Goal: Transaction & Acquisition: Book appointment/travel/reservation

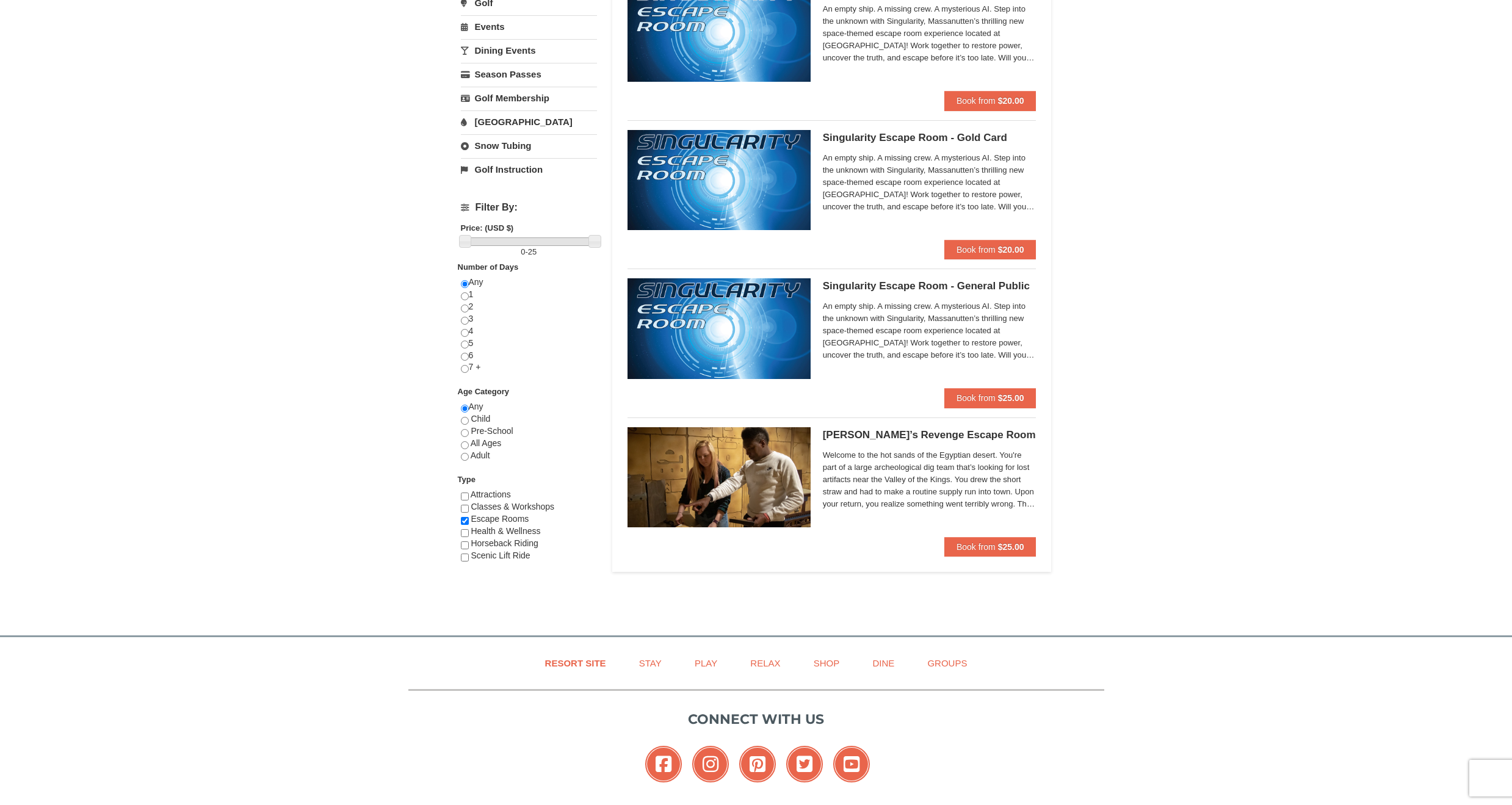
scroll to position [299, 0]
click at [972, 396] on span "Book from" at bounding box center [976, 398] width 39 height 10
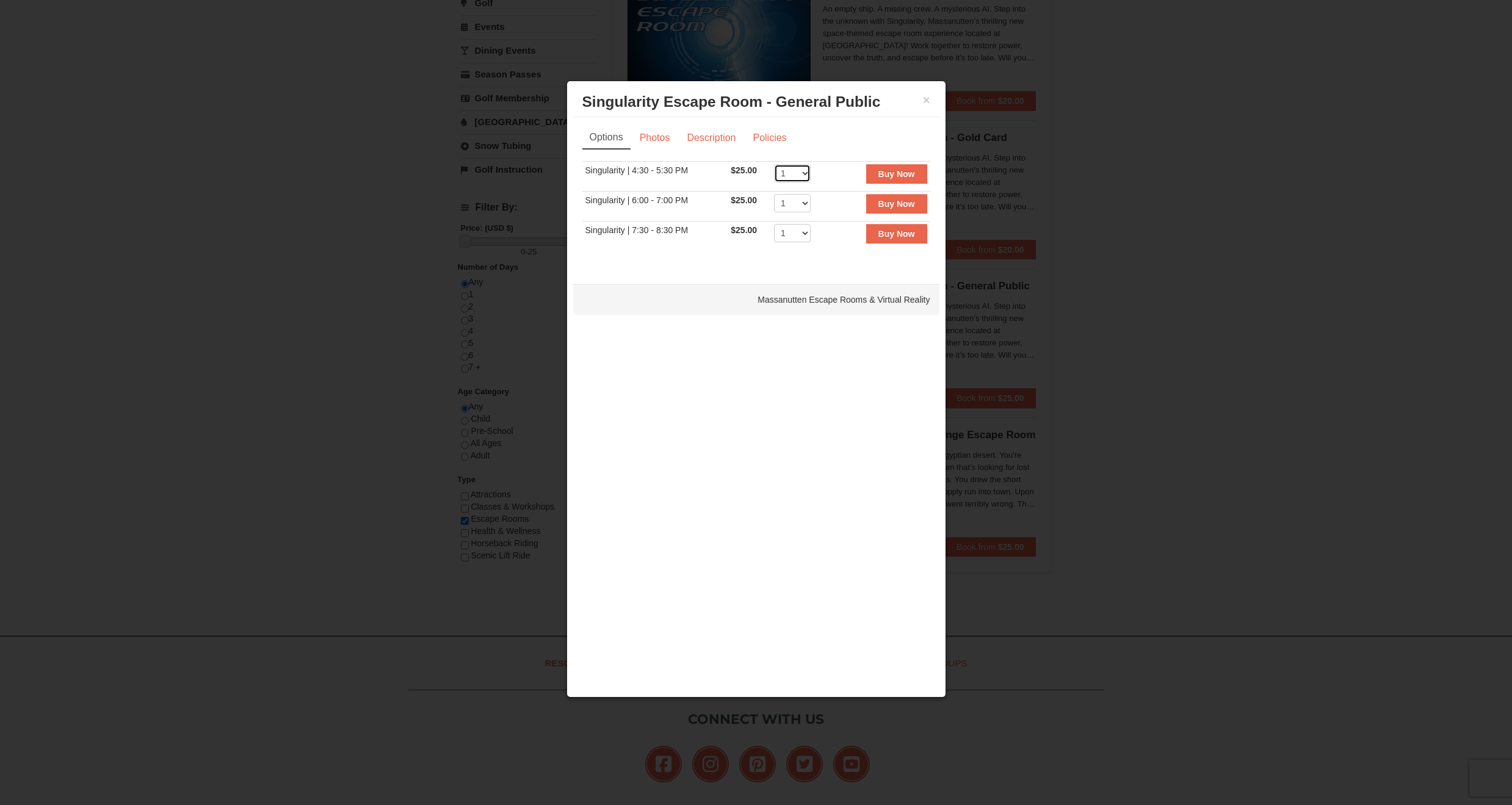
select select "2"
click at [717, 139] on link "Description" at bounding box center [711, 138] width 65 height 24
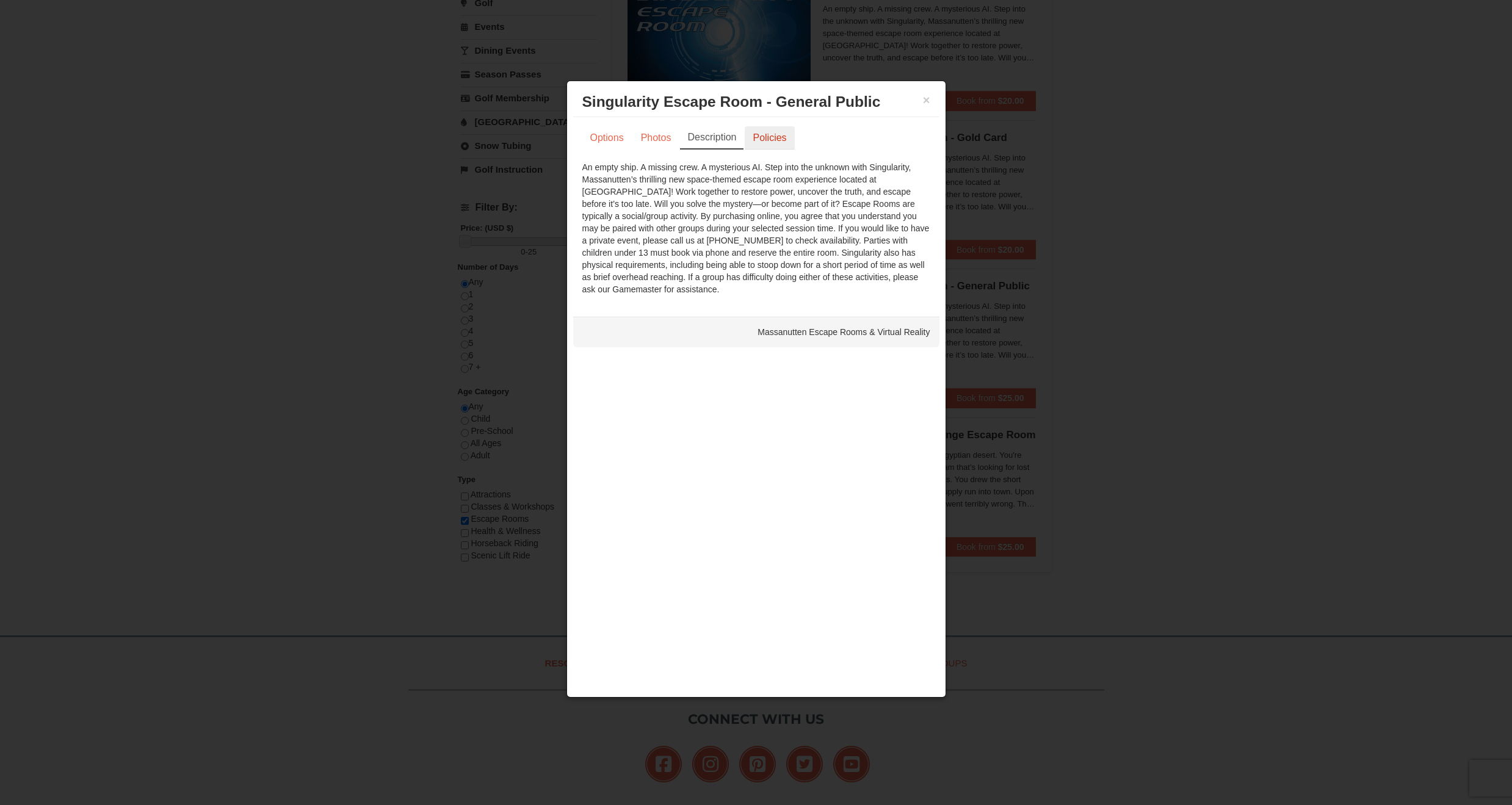
click at [777, 137] on link "Policies" at bounding box center [769, 138] width 49 height 24
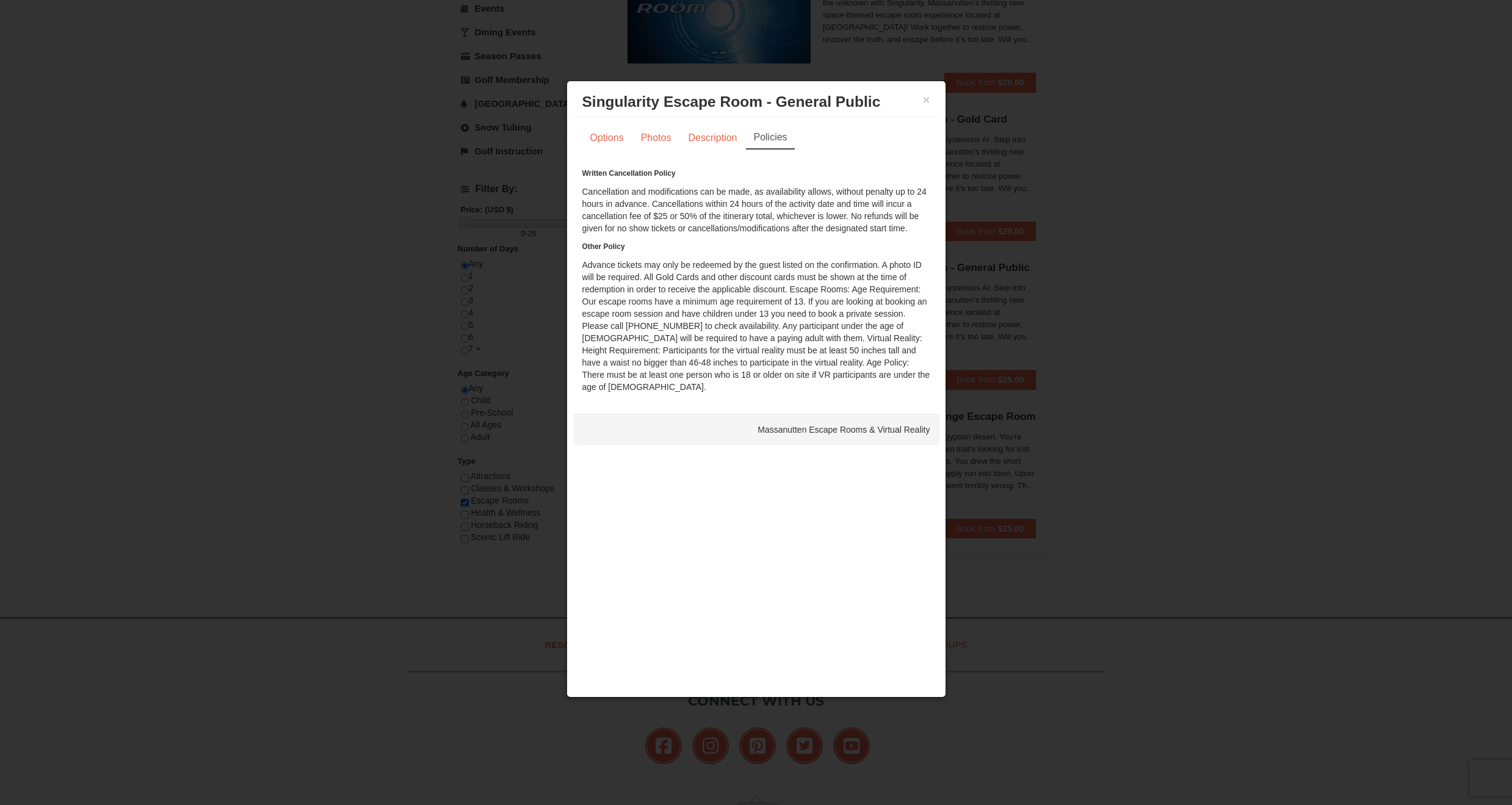
scroll to position [319, 0]
click at [615, 145] on link "Options" at bounding box center [606, 138] width 49 height 24
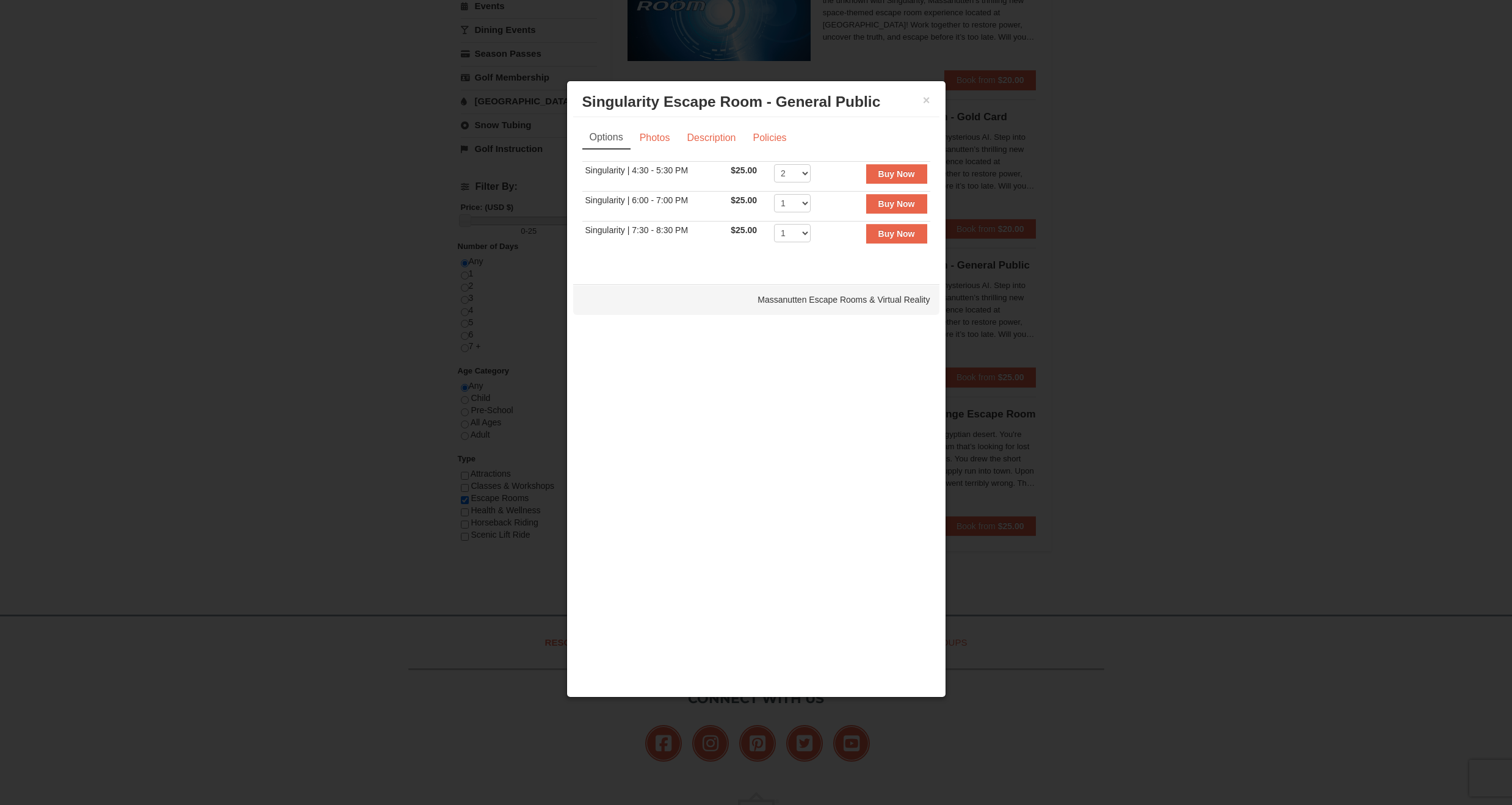
click at [895, 175] on strong "Buy Now" at bounding box center [896, 174] width 36 height 10
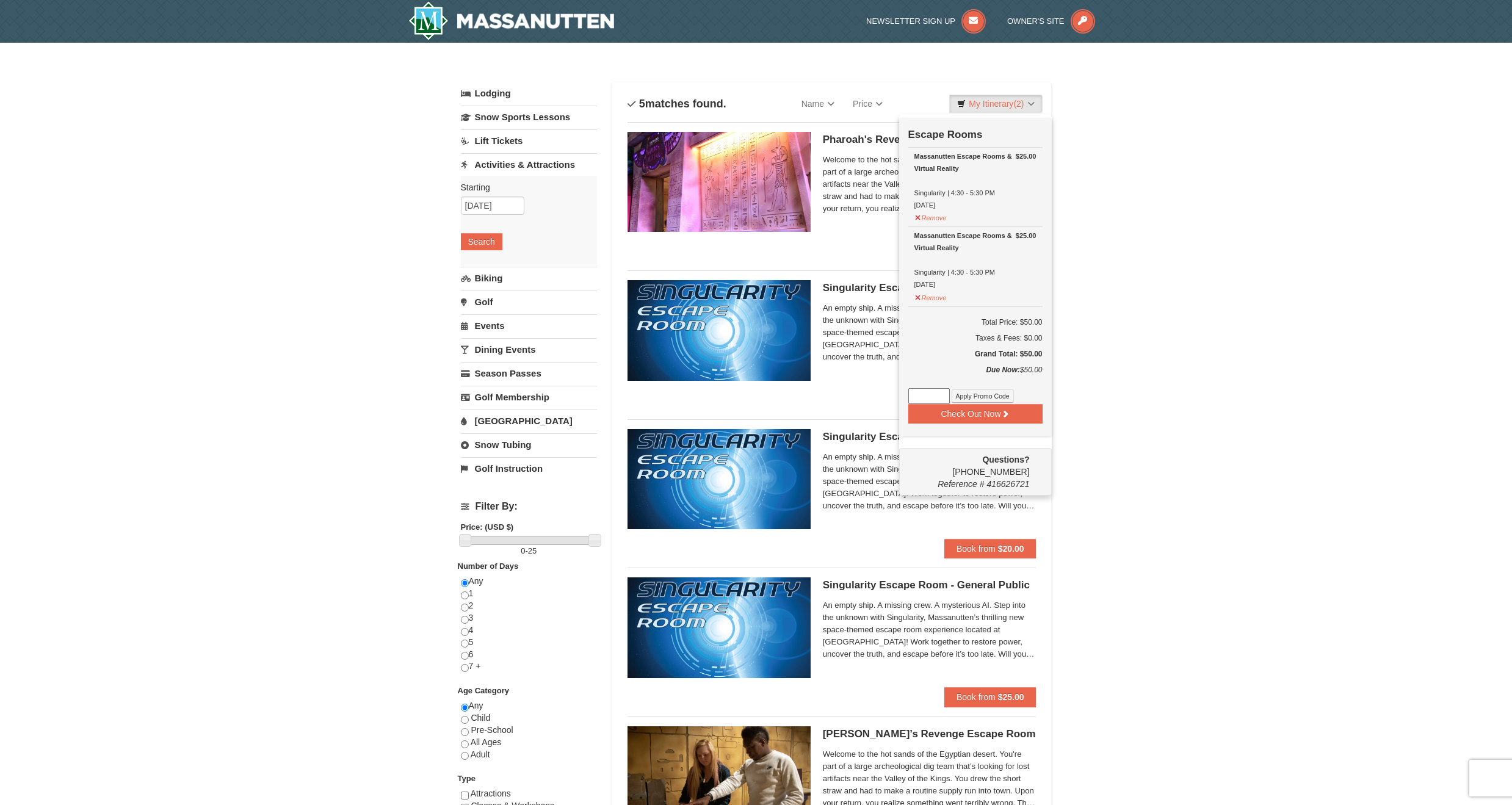
scroll to position [0, 0]
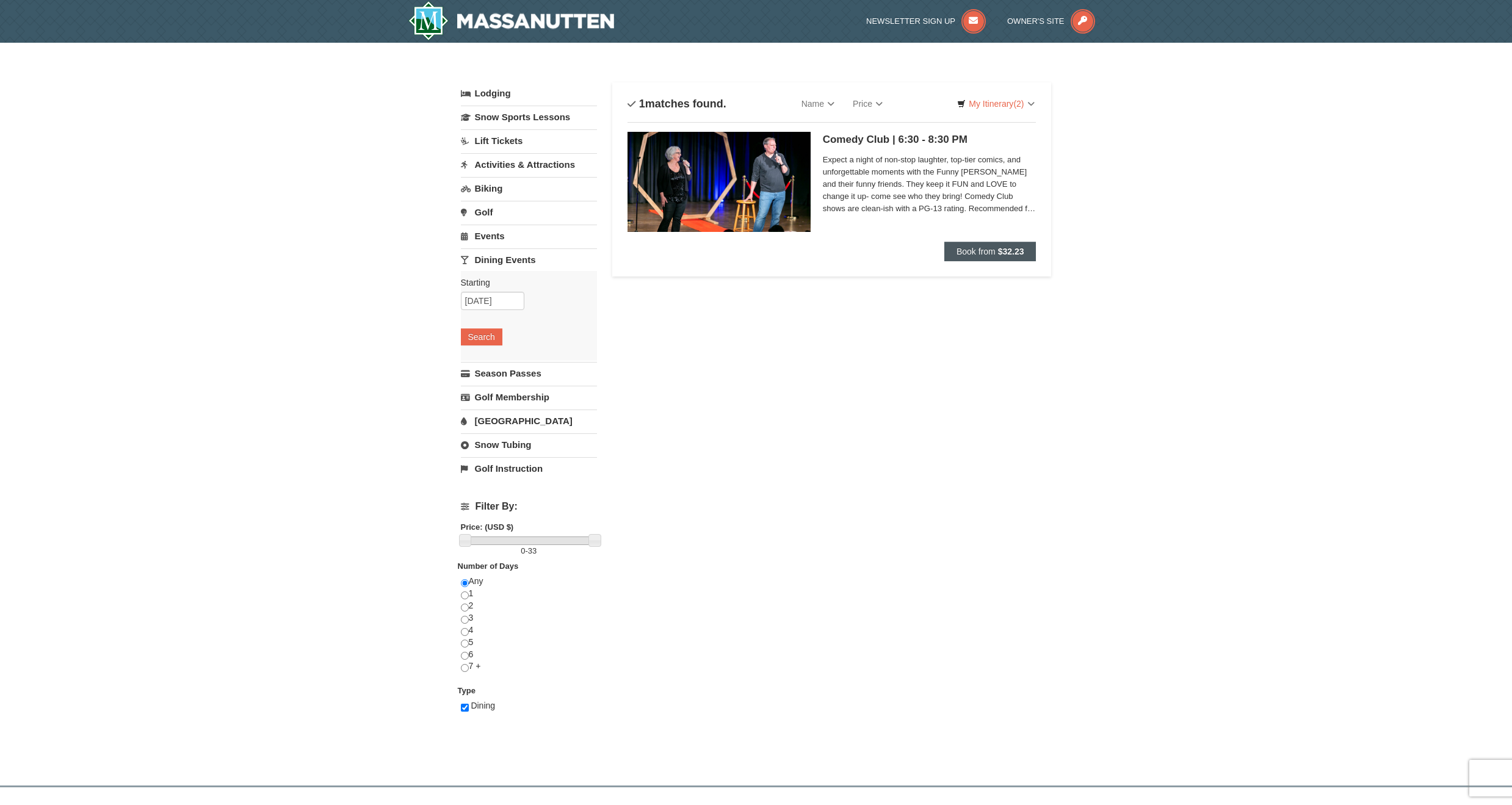
click at [972, 250] on span "Book from" at bounding box center [976, 251] width 39 height 10
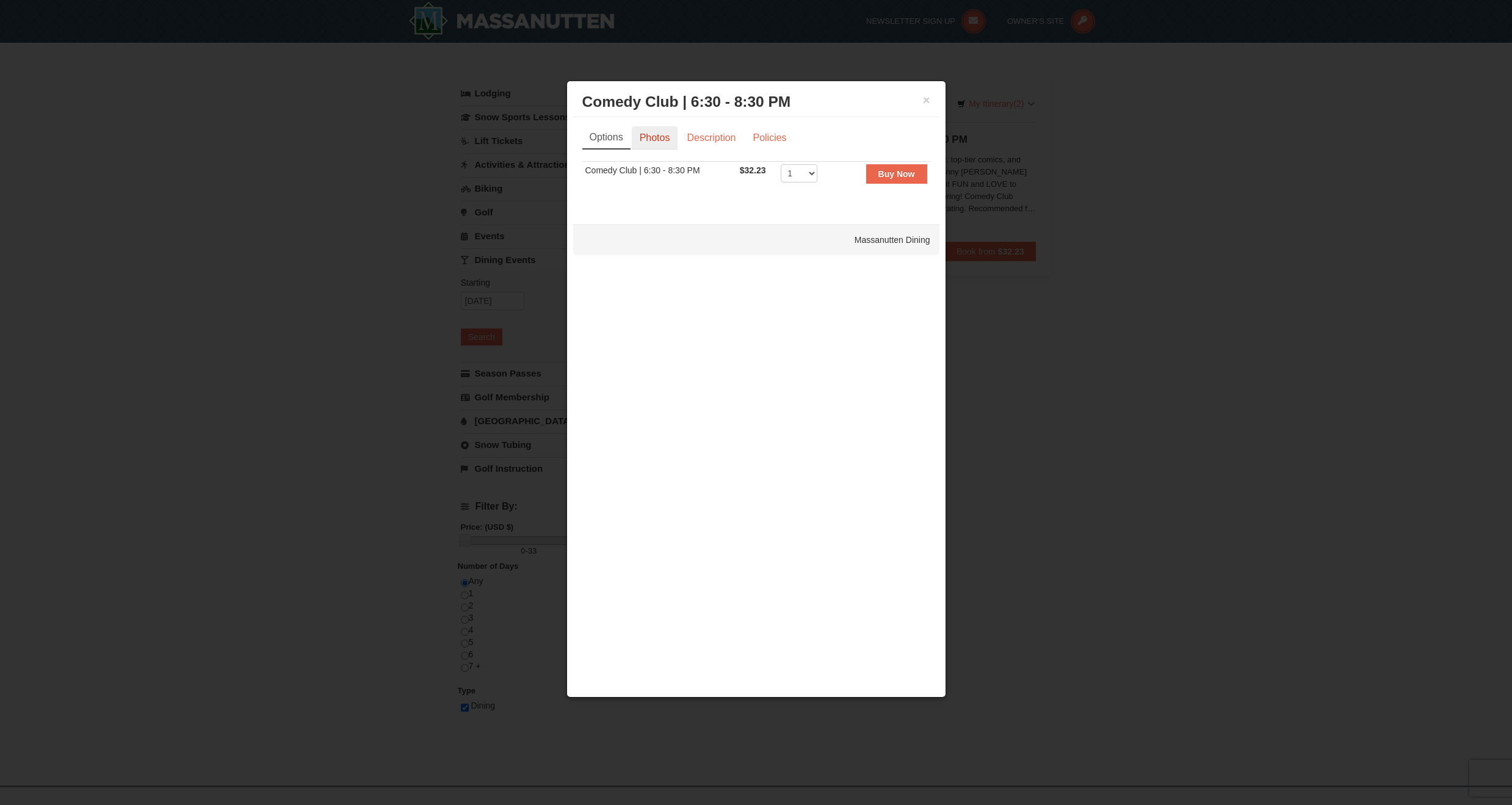
click at [653, 142] on link "Photos" at bounding box center [654, 138] width 46 height 24
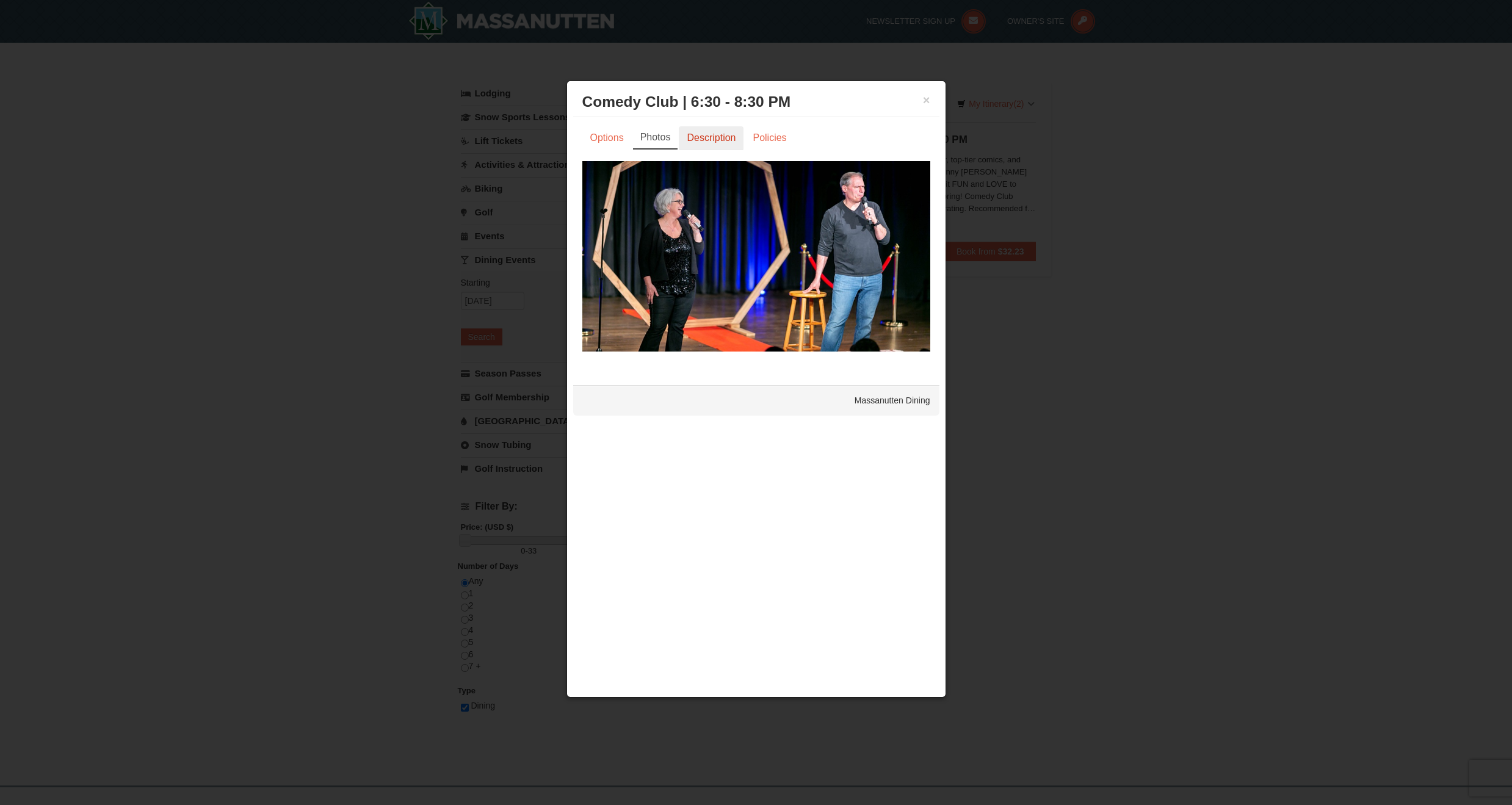
click at [706, 142] on link "Description" at bounding box center [711, 138] width 65 height 24
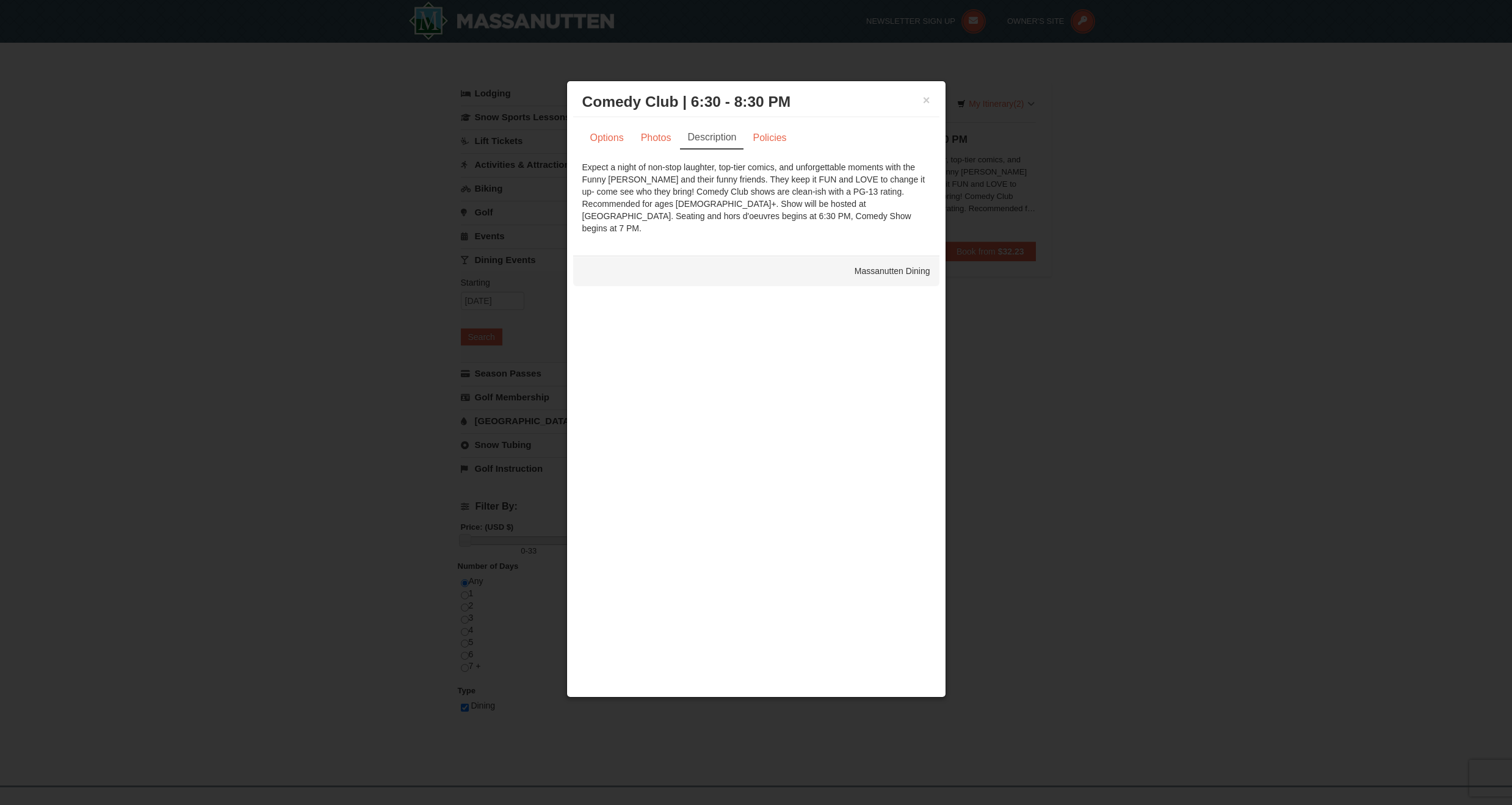
scroll to position [2, 1]
click at [770, 142] on link "Policies" at bounding box center [769, 138] width 49 height 24
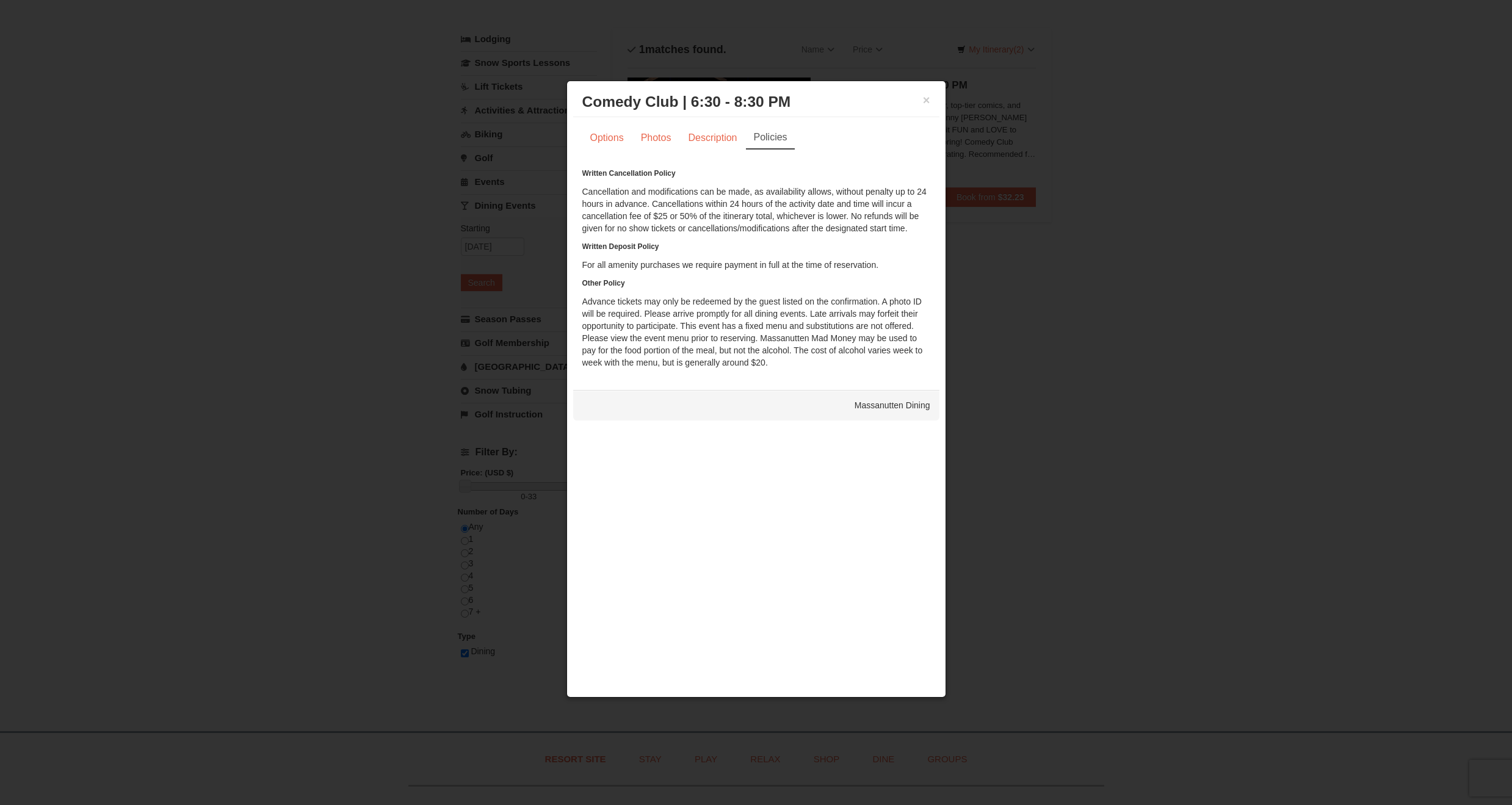
scroll to position [56, 0]
click at [605, 139] on link "Options" at bounding box center [606, 138] width 49 height 24
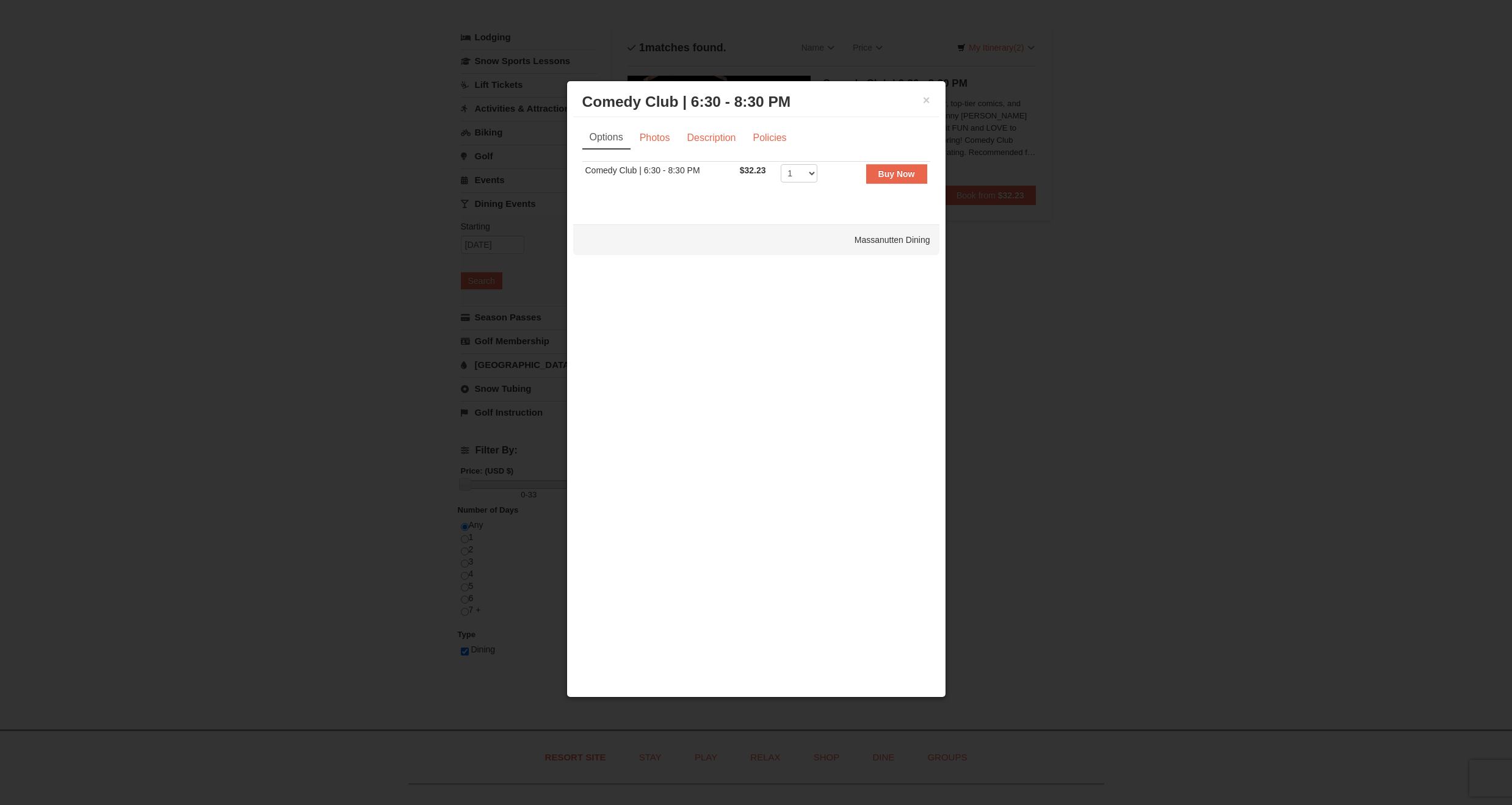
click at [923, 101] on button "×" at bounding box center [926, 100] width 7 height 12
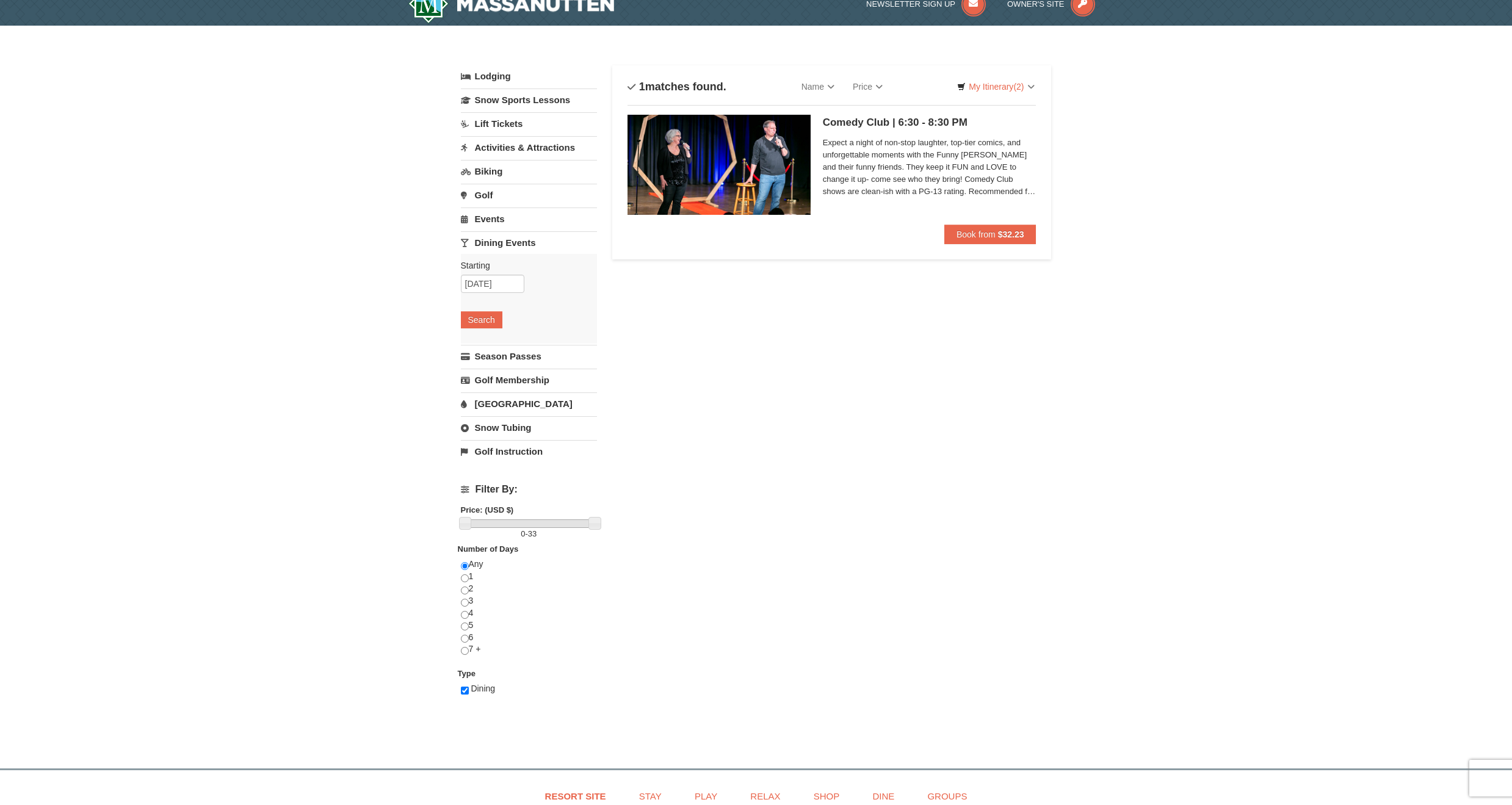
scroll to position [11, 0]
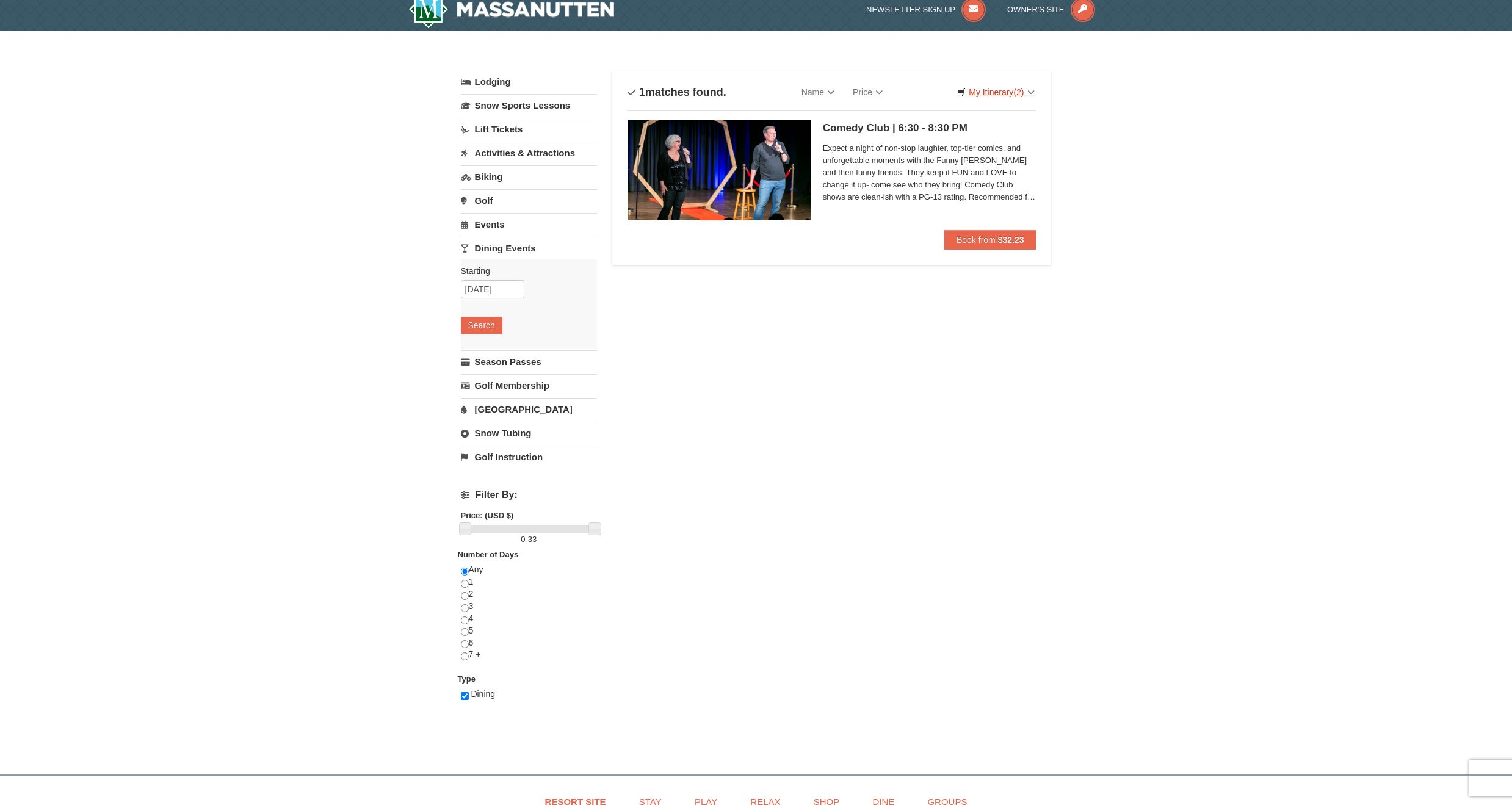
click at [981, 92] on link "My Itinerary (2)" at bounding box center [996, 92] width 92 height 19
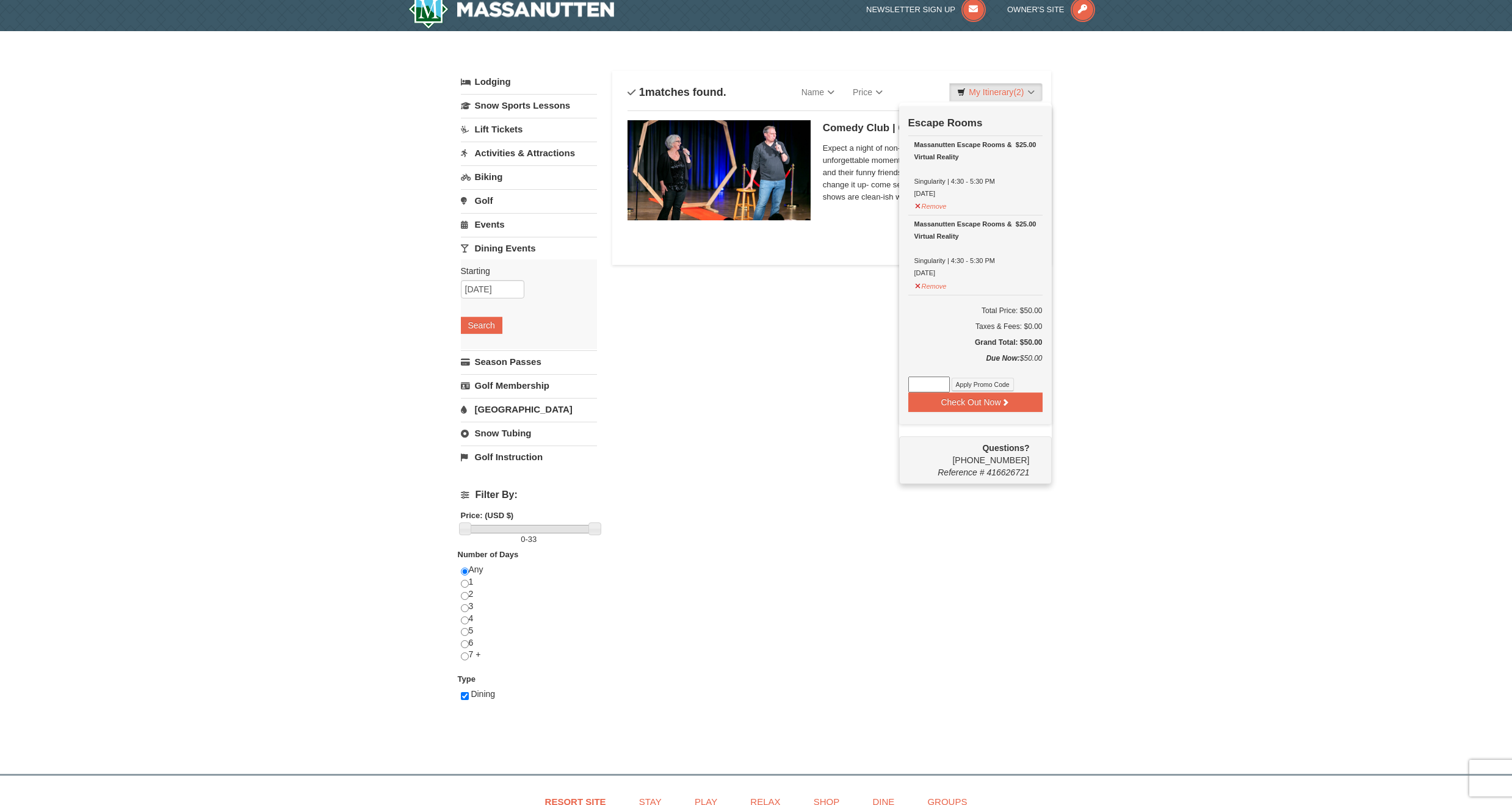
click at [1132, 109] on div "× Categories List Filter My Itinerary (2) Check Out Now Escape Rooms $25.00 Mas…" at bounding box center [756, 396] width 1512 height 730
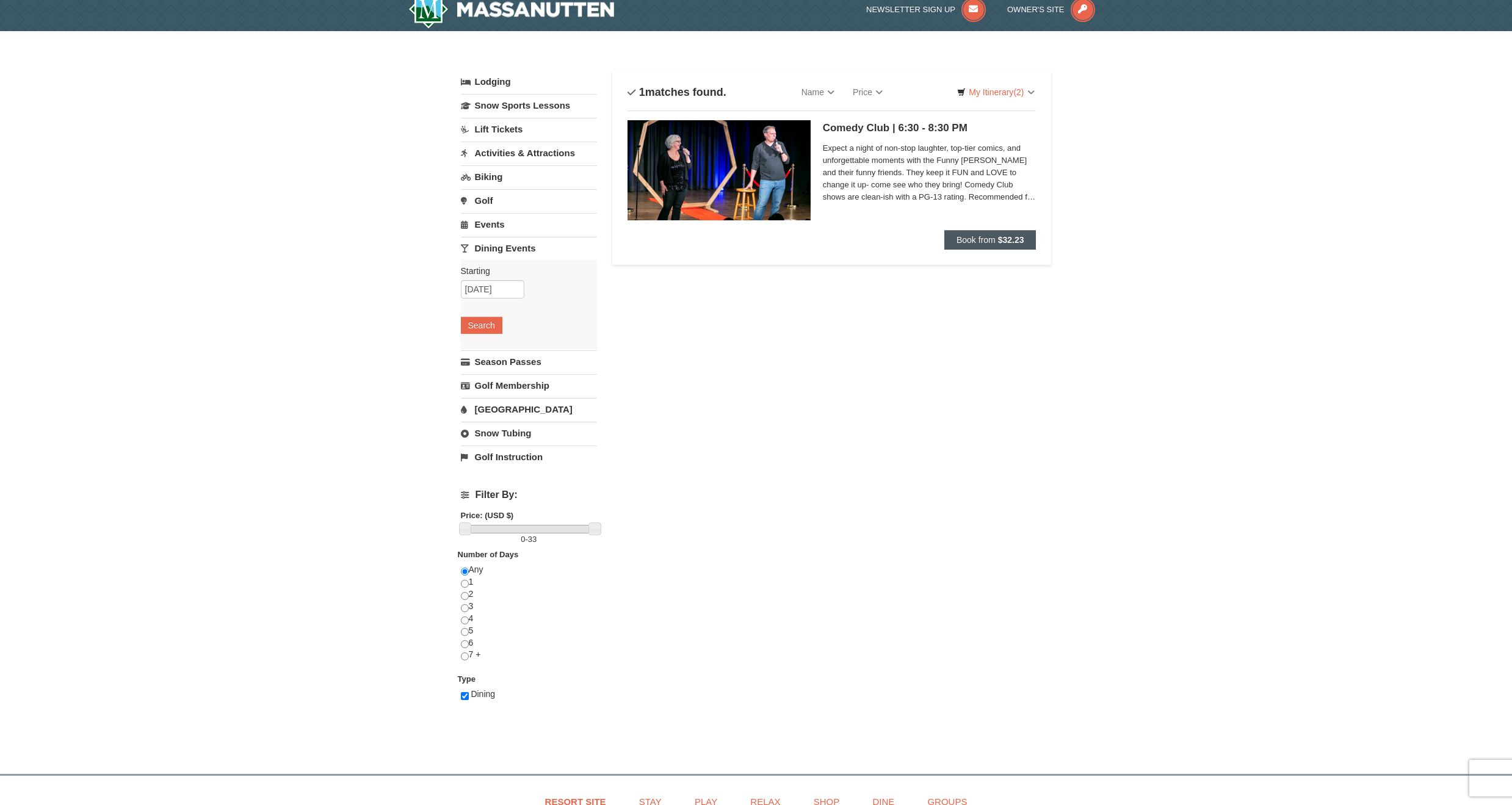
click at [952, 238] on button "Book from $32.23" at bounding box center [991, 240] width 92 height 19
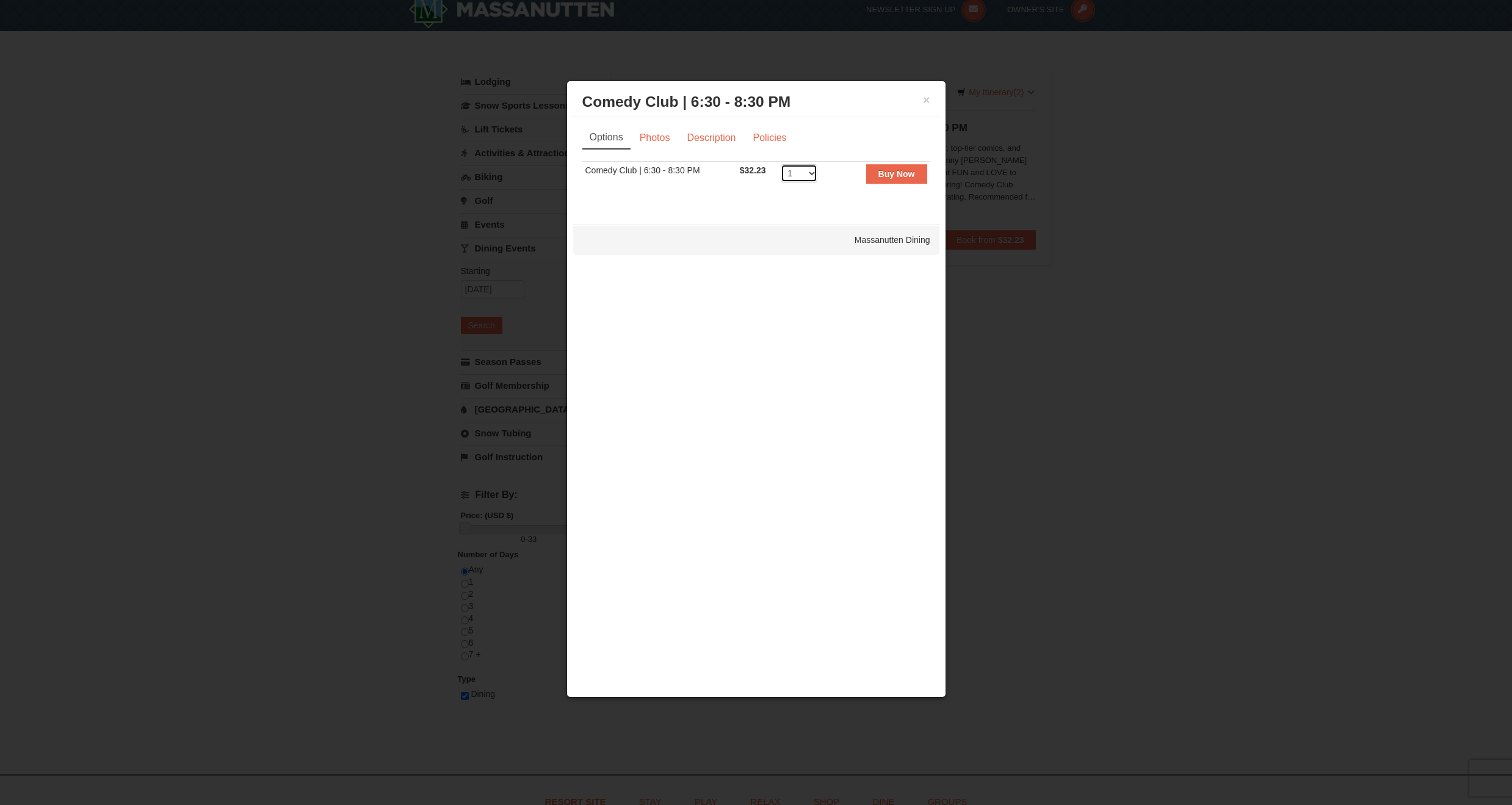
select select "2"
click at [881, 178] on strong "Buy Now" at bounding box center [896, 174] width 36 height 10
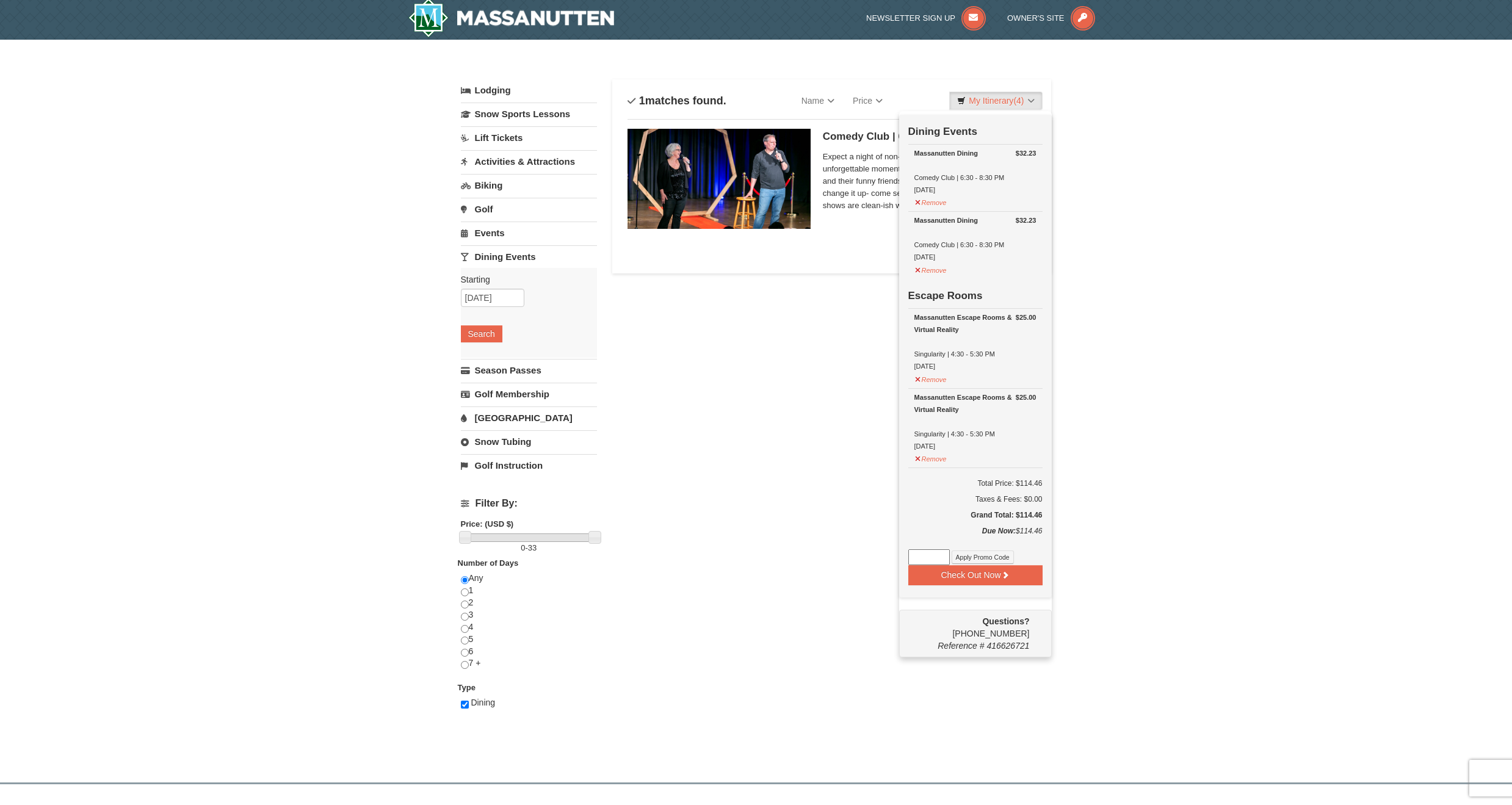
scroll to position [4, 0]
click at [1103, 165] on div "× Categories List Filter My Itinerary (4) Check Out Now Dining Events $32.23 Ma…" at bounding box center [756, 404] width 1512 height 730
